Goal: Task Accomplishment & Management: Use online tool/utility

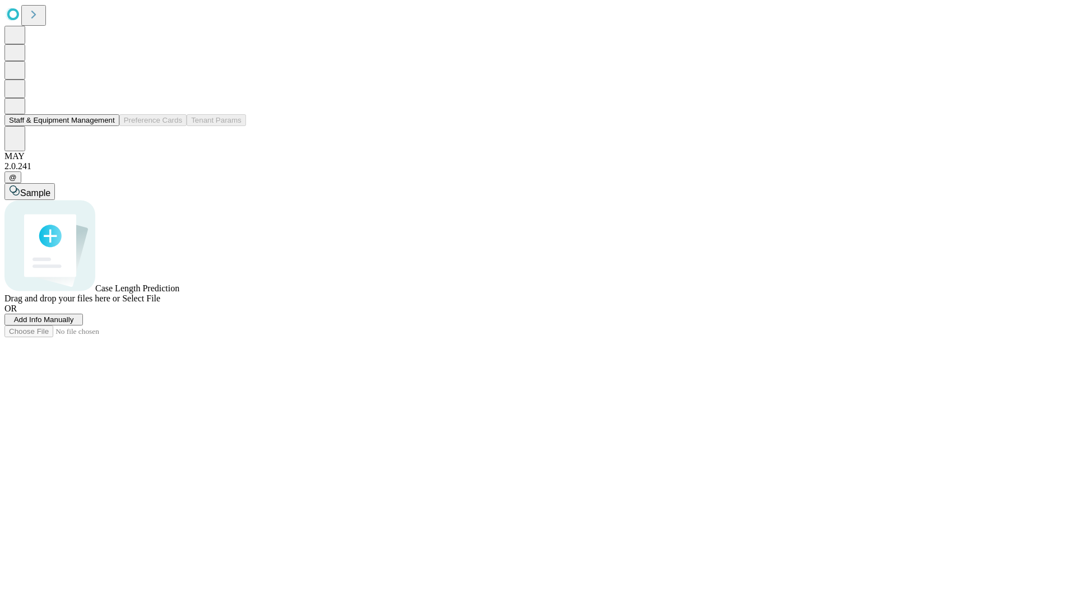
click at [107, 126] on button "Staff & Equipment Management" at bounding box center [61, 120] width 115 height 12
